Goal: Navigation & Orientation: Locate item on page

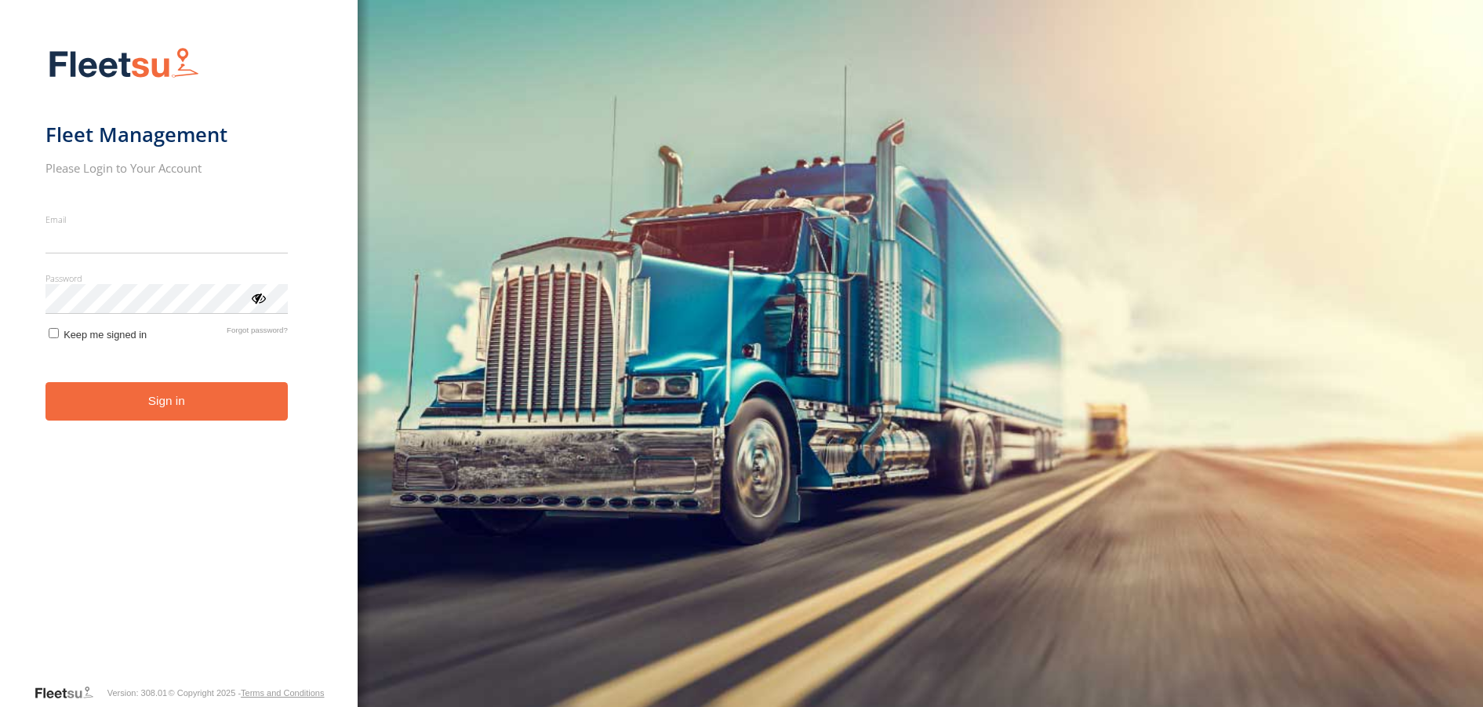
type input "**********"
click at [180, 413] on button "Sign in" at bounding box center [166, 401] width 242 height 38
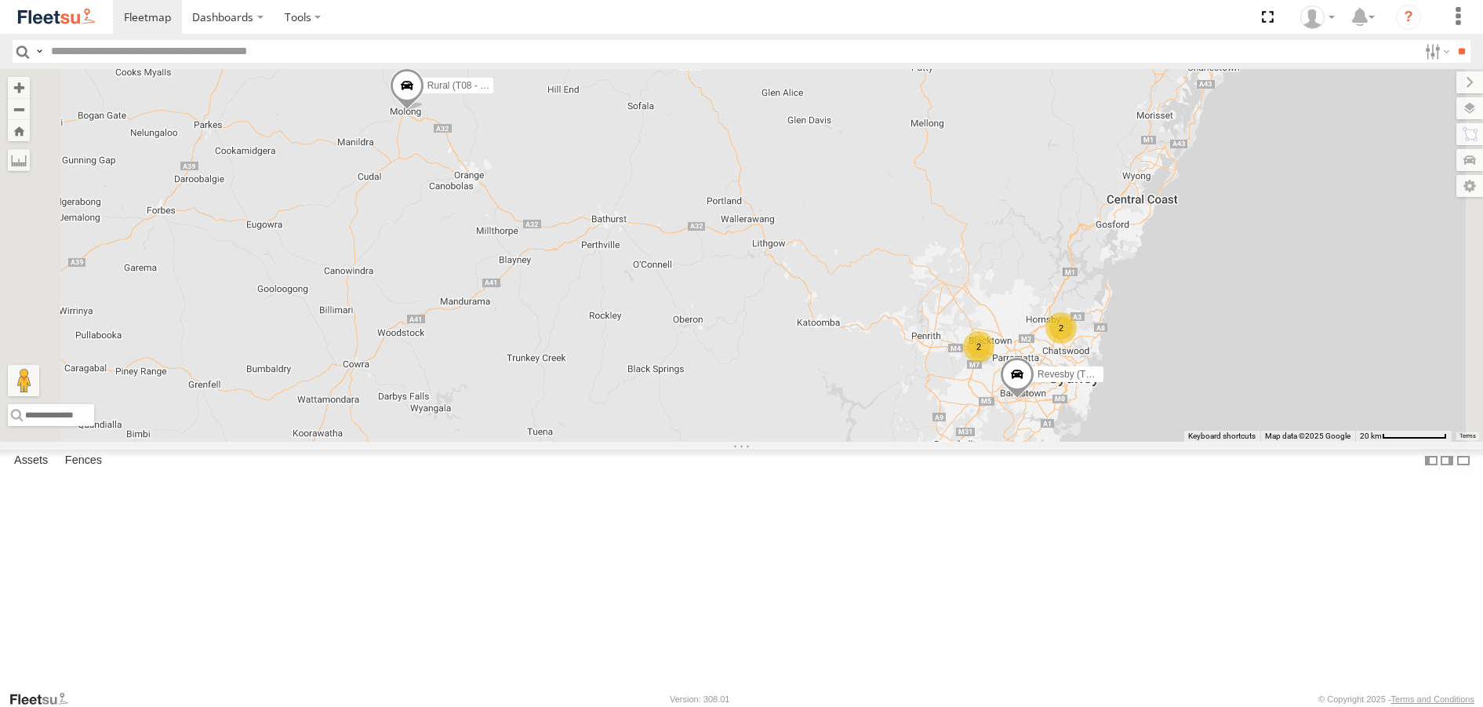
click at [424, 111] on span at bounding box center [406, 89] width 35 height 42
click at [388, 93] on label at bounding box center [373, 87] width 31 height 11
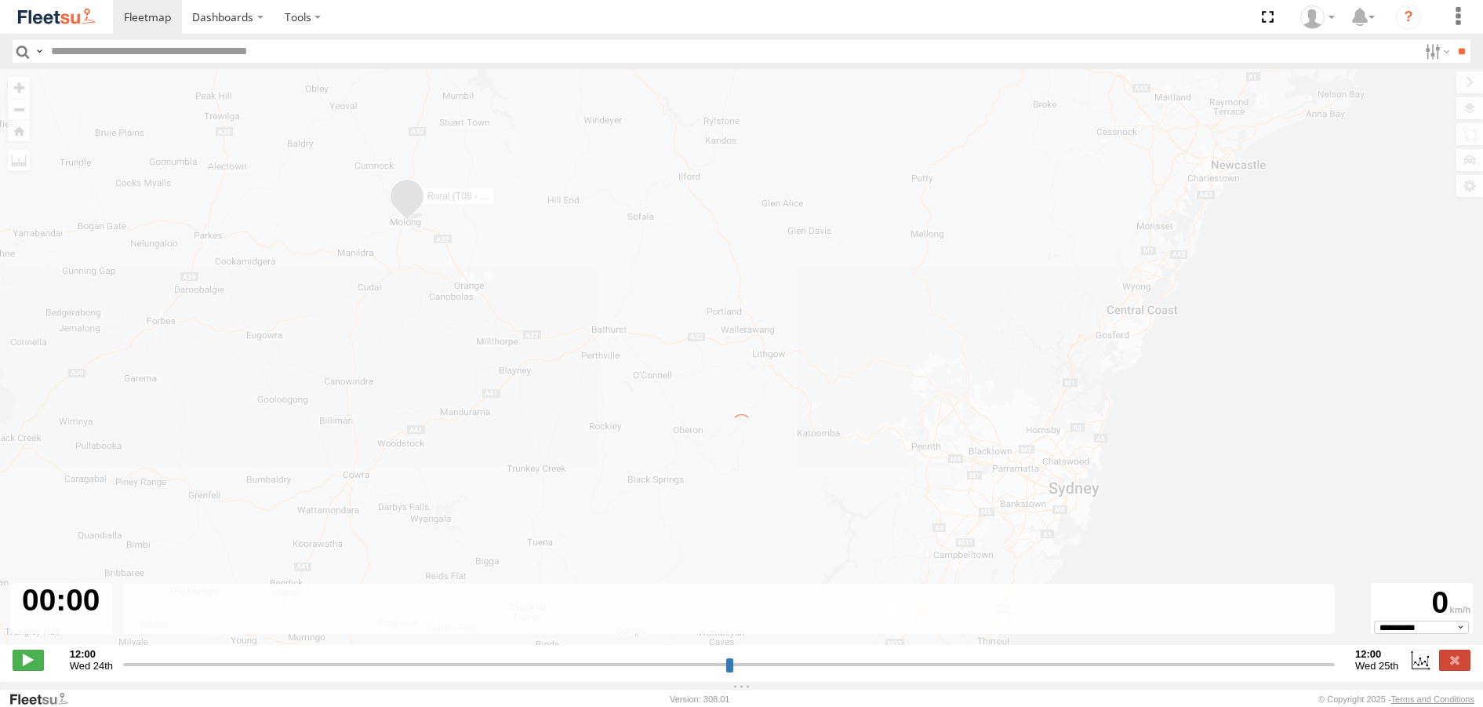
type input "**********"
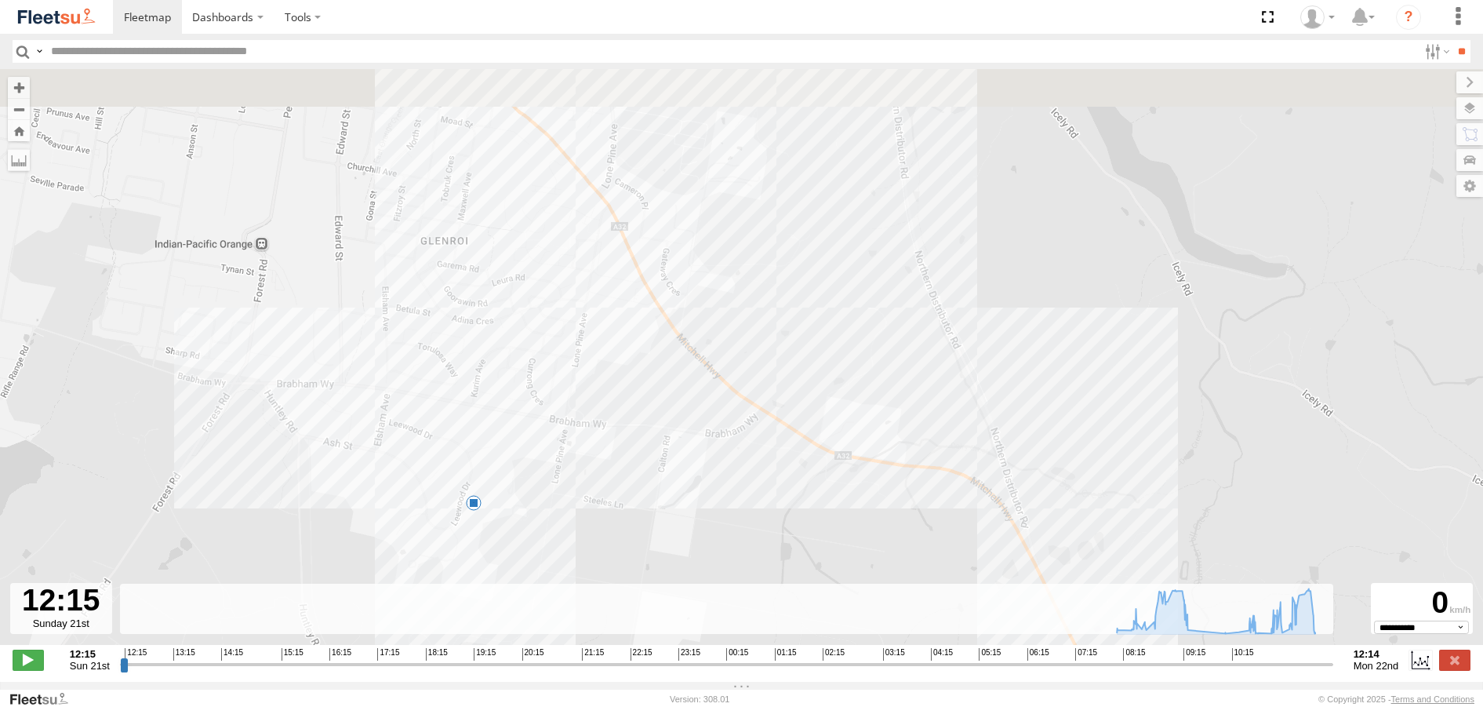
drag, startPoint x: 646, startPoint y: 132, endPoint x: 684, endPoint y: 595, distance: 465.2
click at [681, 593] on div "← Move left → Move right ↑ Move up ↓ Move down + Zoom in - Zoom out Home Jump l…" at bounding box center [741, 375] width 1483 height 613
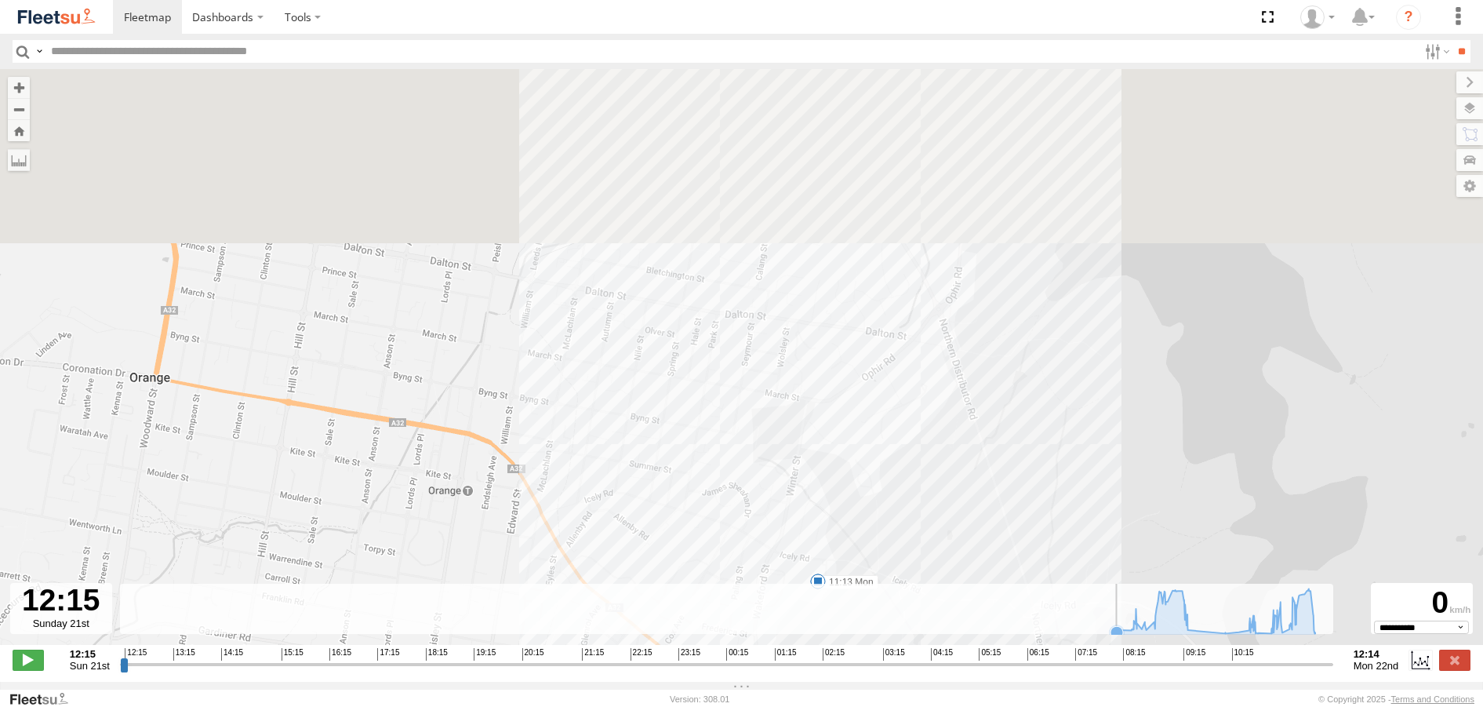
drag, startPoint x: 701, startPoint y: 440, endPoint x: 797, endPoint y: 646, distance: 226.7
click at [800, 644] on div "Rural (T08 - [PERSON_NAME]) 08:04 Mon 08:04 Mon 08:04 Mon 08:46 Mon 08:52 Mon 1…" at bounding box center [741, 365] width 1483 height 592
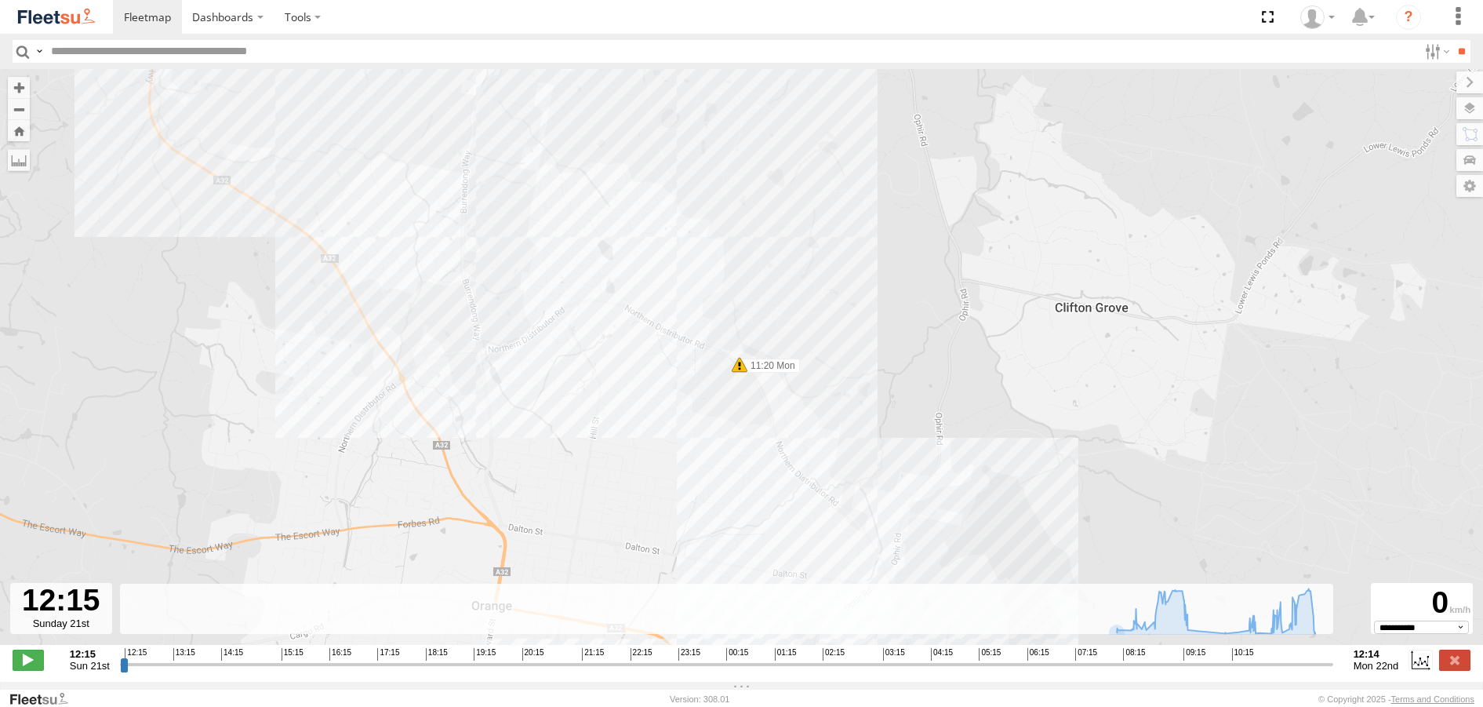
drag, startPoint x: 570, startPoint y: 255, endPoint x: 597, endPoint y: 461, distance: 208.1
click at [597, 454] on div "Rural (T08 - [PERSON_NAME]) 08:04 Mon 08:04 Mon 08:04 Mon 08:46 Mon 08:52 Mon 1…" at bounding box center [741, 365] width 1483 height 592
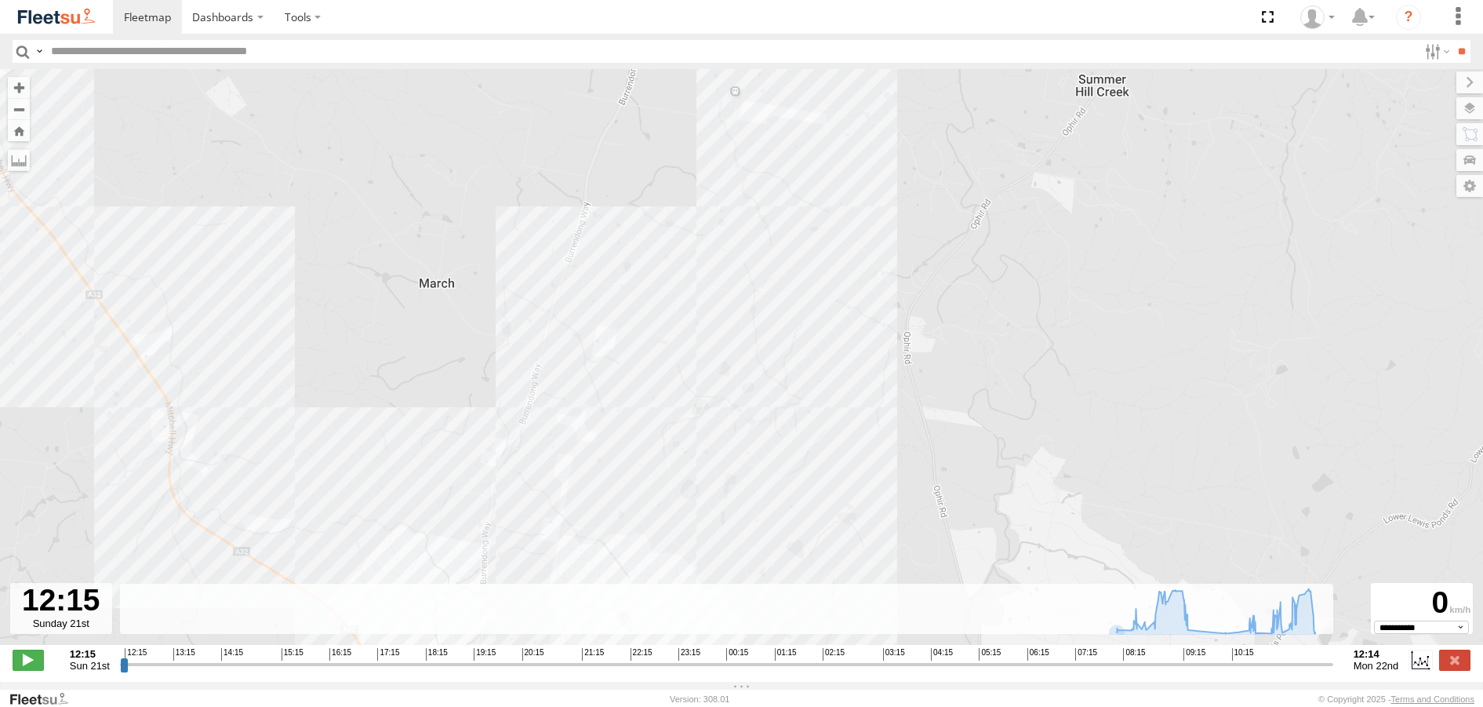
drag, startPoint x: 643, startPoint y: 316, endPoint x: 689, endPoint y: 340, distance: 51.6
click at [676, 363] on div "Rural (T08 - [PERSON_NAME]) 08:04 Mon 08:04 Mon 08:04 Mon 08:46 Mon 08:52 Mon 1…" at bounding box center [741, 365] width 1483 height 592
